Goal: Use online tool/utility

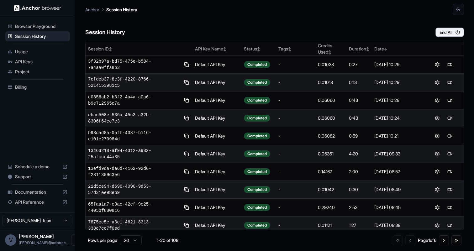
click at [28, 25] on span "Browser Playground" at bounding box center [41, 26] width 52 height 6
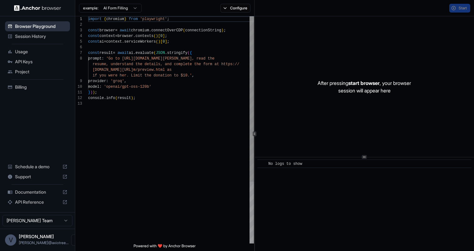
scroll to position [39, 0]
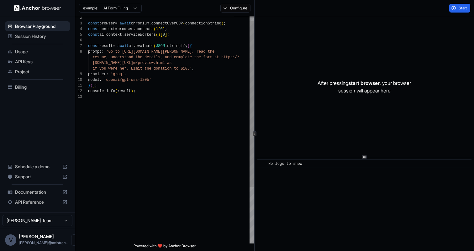
type textarea "**********"
click at [166, 97] on div "const browser = await chromium . connectOverCDP ( connectionString ) ; const co…" at bounding box center [171, 165] width 166 height 312
click at [460, 10] on span "Start" at bounding box center [462, 8] width 9 height 5
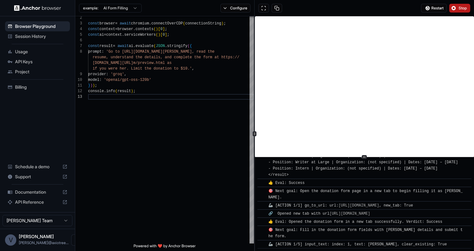
scroll to position [0, 0]
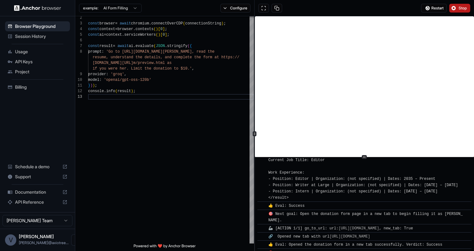
click at [459, 10] on button "Stop" at bounding box center [459, 8] width 21 height 9
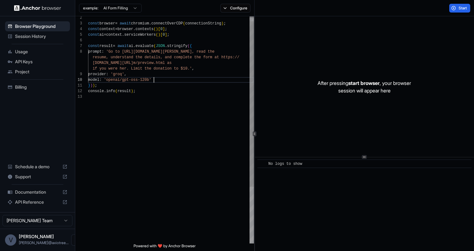
scroll to position [11, 0]
drag, startPoint x: 154, startPoint y: 80, endPoint x: 111, endPoint y: 81, distance: 42.9
click at [111, 81] on div "const browser = await chromium . connectOverCDP ( connectionString ) ; const co…" at bounding box center [171, 165] width 166 height 312
drag, startPoint x: 163, startPoint y: 82, endPoint x: 92, endPoint y: 75, distance: 70.8
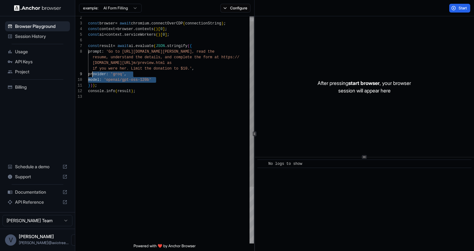
click at [92, 75] on div "const browser = await chromium . connectOverCDP ( connectionString ) ; const co…" at bounding box center [171, 165] width 166 height 312
